Goal: Information Seeking & Learning: Learn about a topic

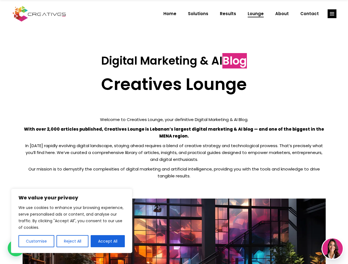
click at [174, 132] on p "With over 2,000 articles published, Creatives Lounge is Lebanon’s largest digit…" at bounding box center [174, 133] width 303 height 14
click at [36, 241] on button "Customise" at bounding box center [36, 241] width 36 height 12
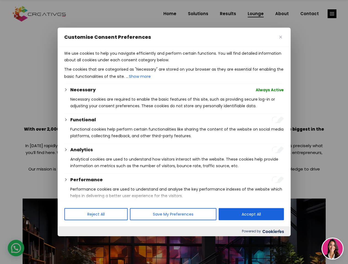
click at [72, 241] on div at bounding box center [174, 132] width 348 height 264
click at [108, 63] on p "We use cookies to help you navigate efficiently and perform certain functions. …" at bounding box center [173, 56] width 219 height 13
click at [332, 14] on div at bounding box center [174, 132] width 348 height 264
click at [332, 249] on img at bounding box center [332, 249] width 20 height 20
